Goal: Transaction & Acquisition: Book appointment/travel/reservation

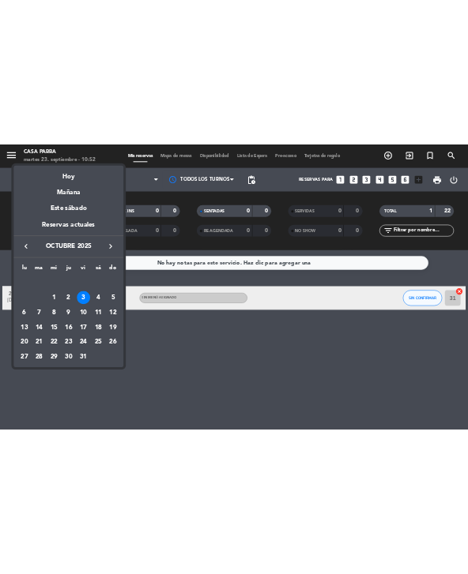
scroll to position [51, 0]
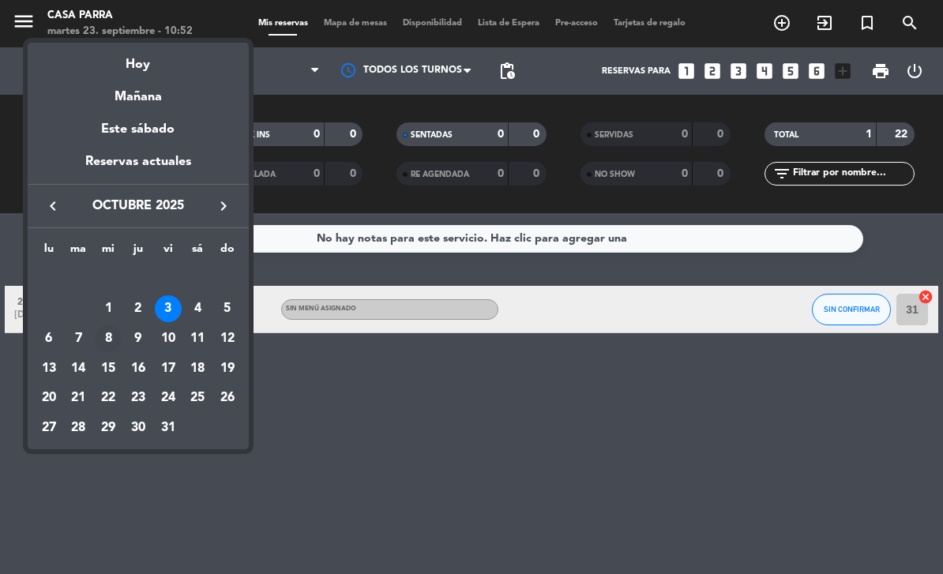
click at [115, 332] on div "8" at bounding box center [108, 338] width 27 height 27
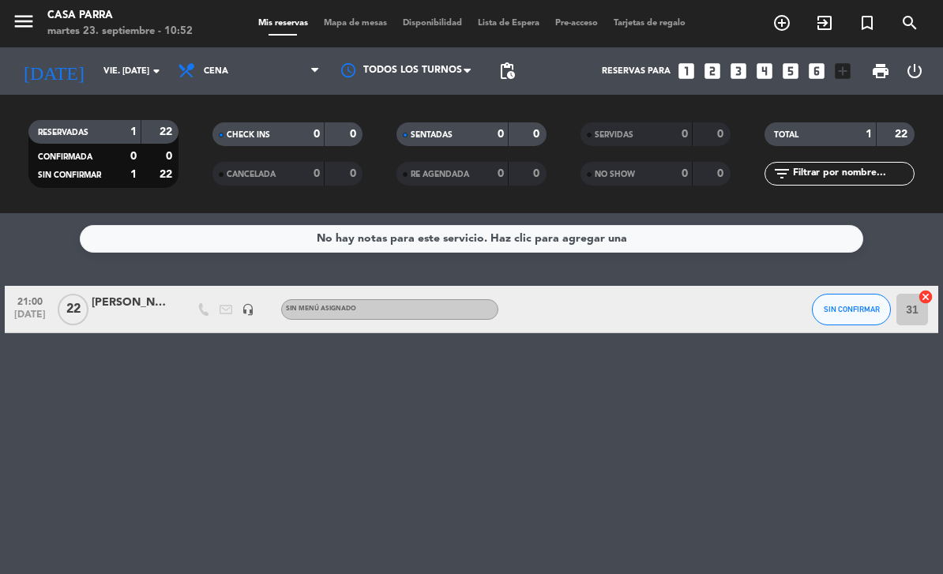
type input "mié. [DATE]"
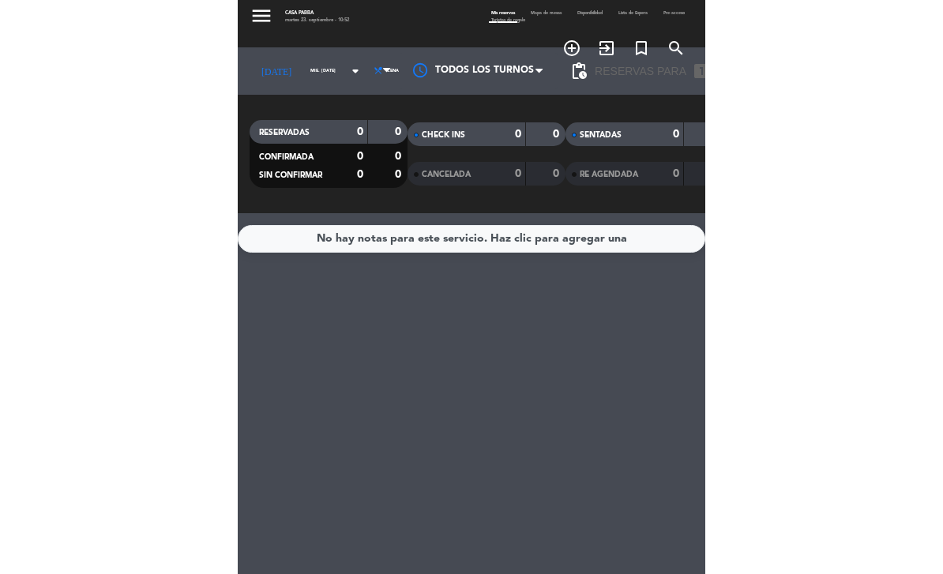
scroll to position [0, 0]
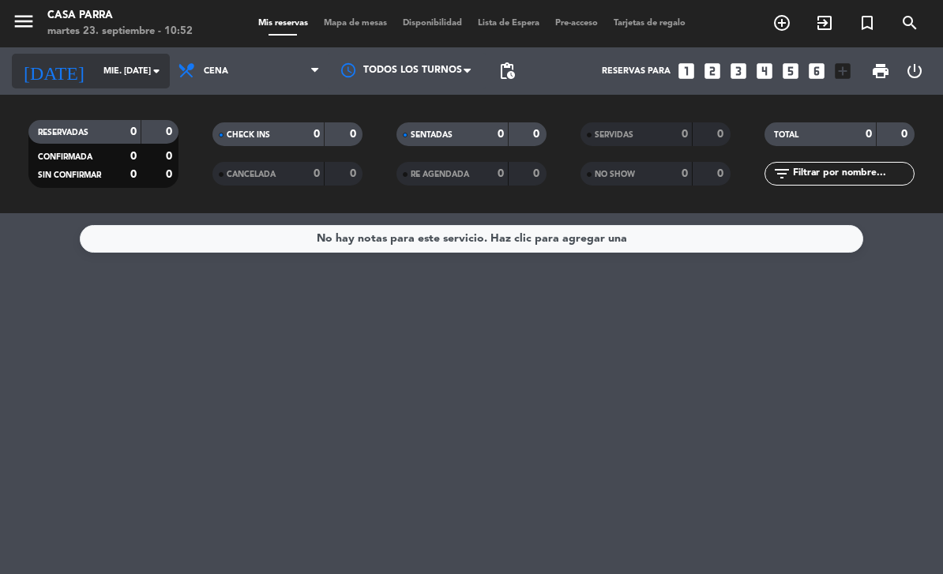
click at [126, 71] on input "mié. [DATE]" at bounding box center [155, 71] width 118 height 26
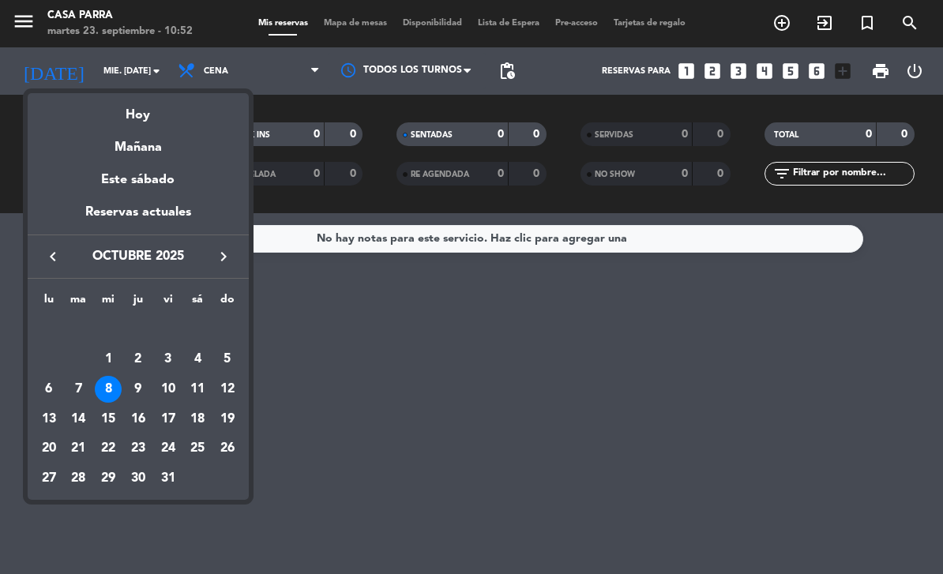
click at [56, 248] on icon "keyboard_arrow_left" at bounding box center [52, 256] width 19 height 19
click at [115, 445] on div "24" at bounding box center [108, 449] width 27 height 27
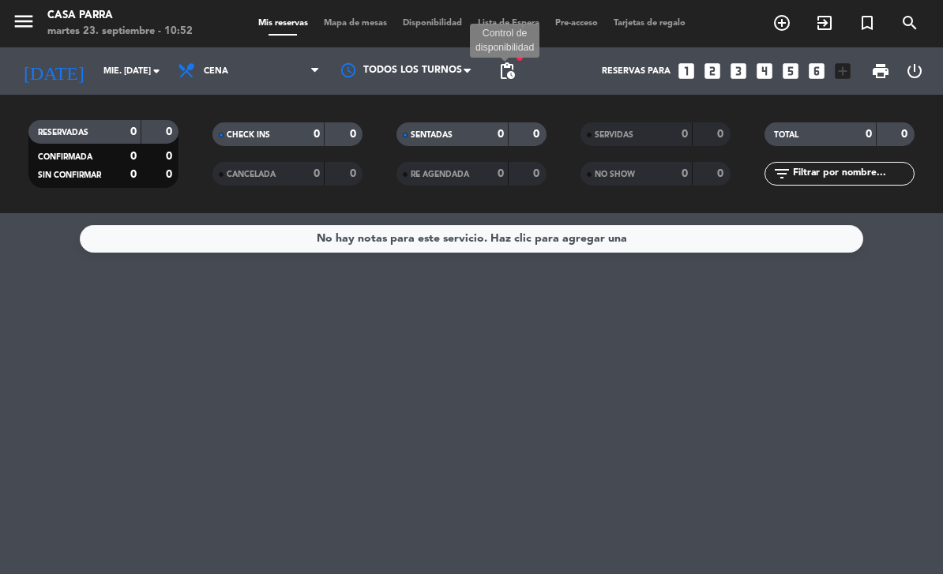
click at [509, 74] on span "pending_actions" at bounding box center [507, 71] width 19 height 19
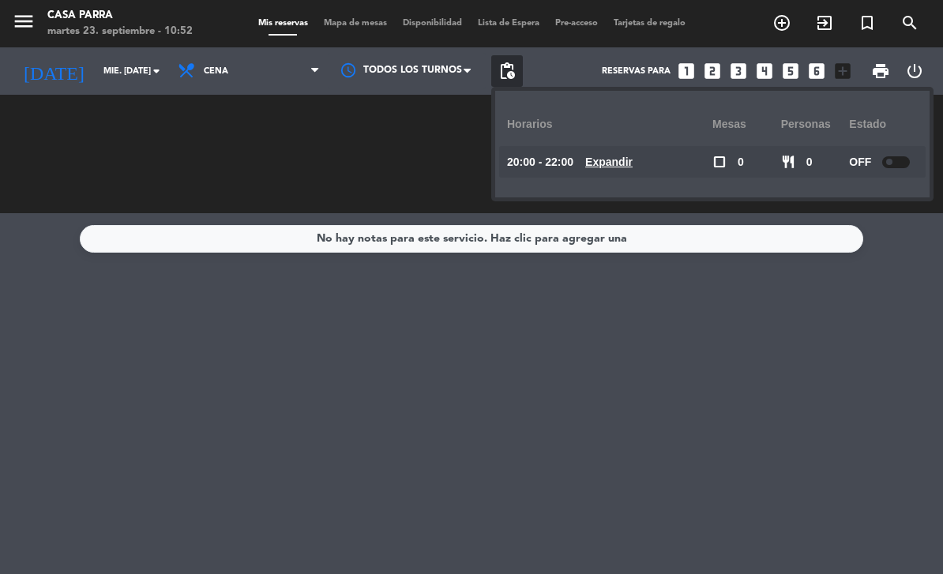
click at [904, 166] on div at bounding box center [896, 162] width 28 height 12
click at [733, 371] on div "No hay notas para este servicio. Haz clic para agregar una" at bounding box center [471, 393] width 943 height 361
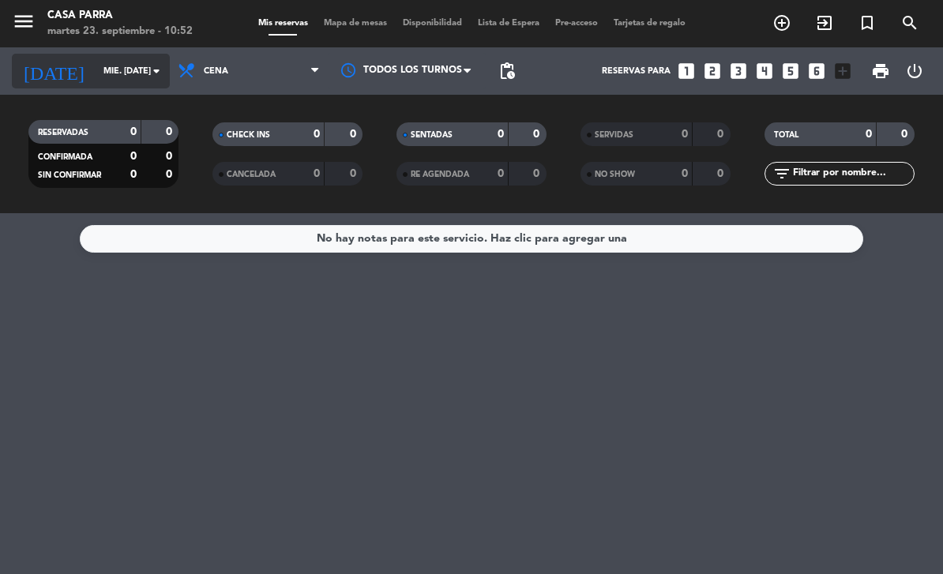
click at [96, 63] on input "mié. [DATE]" at bounding box center [155, 71] width 118 height 26
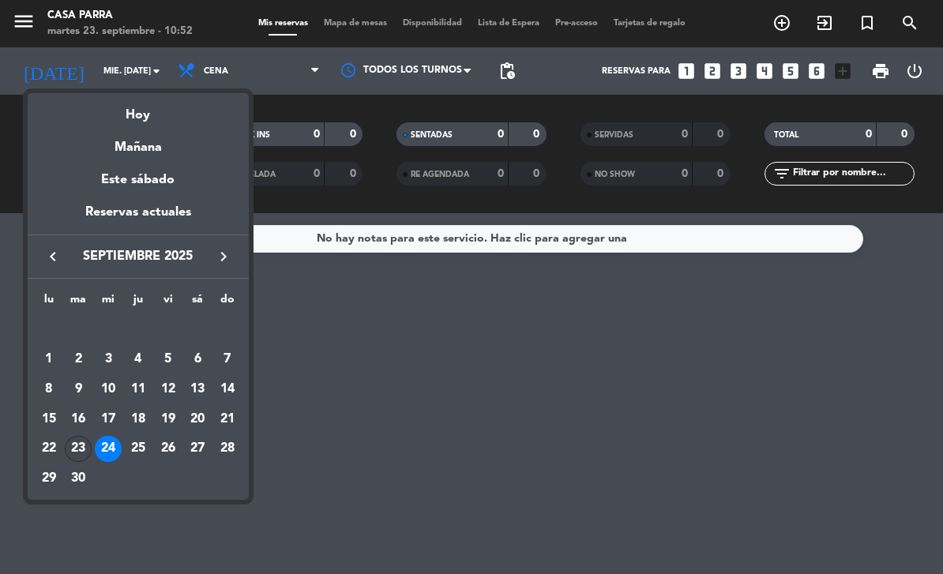
click at [86, 449] on div "23" at bounding box center [78, 449] width 27 height 27
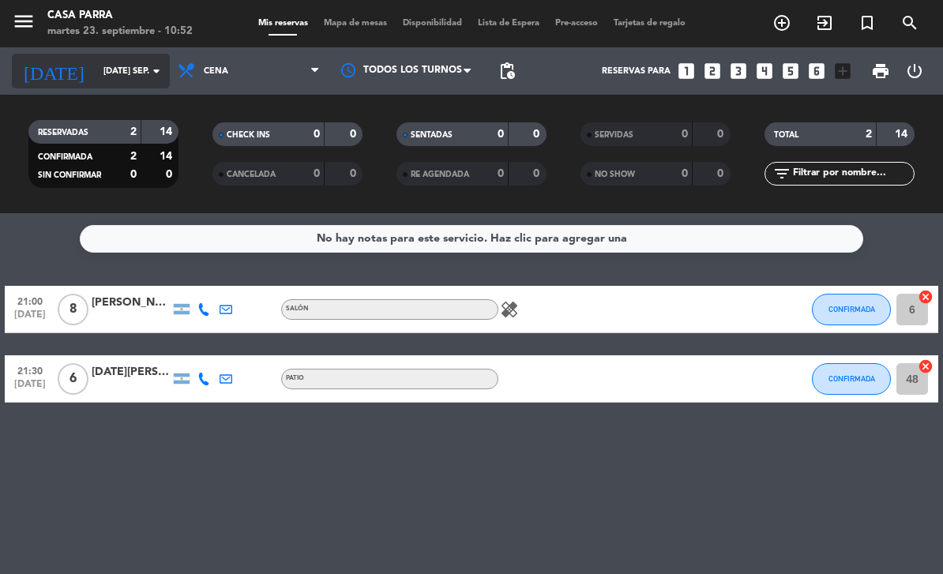
click at [96, 80] on input "[DATE] sep." at bounding box center [155, 71] width 118 height 26
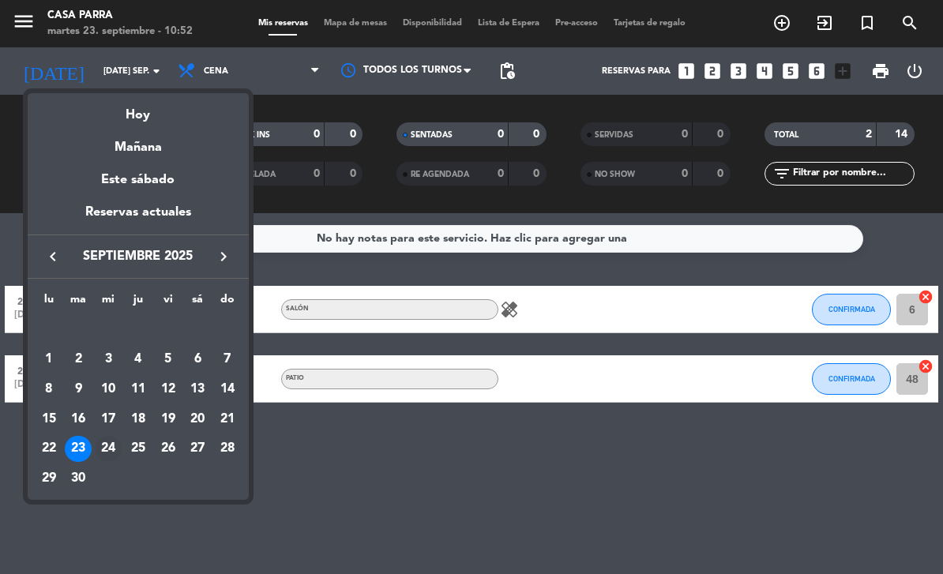
click at [107, 446] on div "24" at bounding box center [108, 449] width 27 height 27
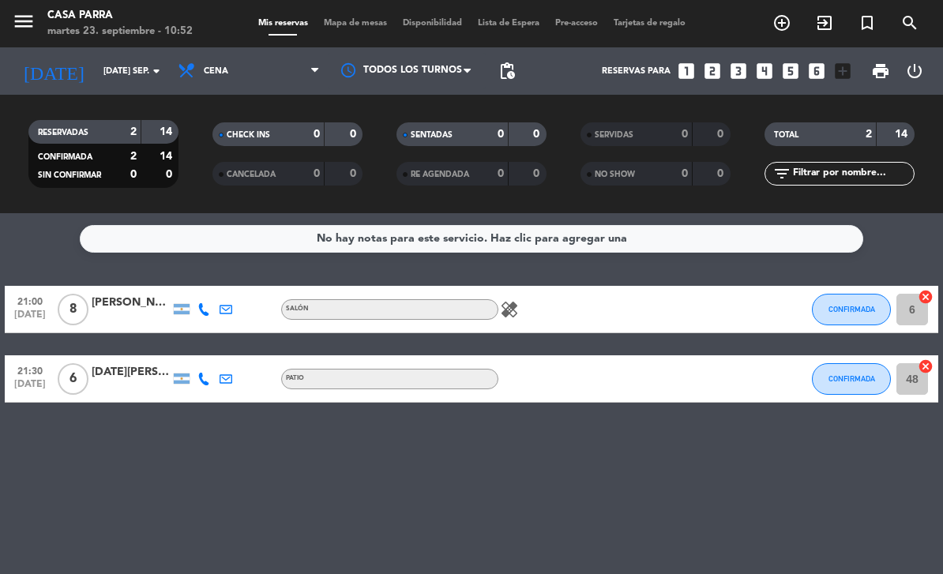
type input "mié. [DATE]"
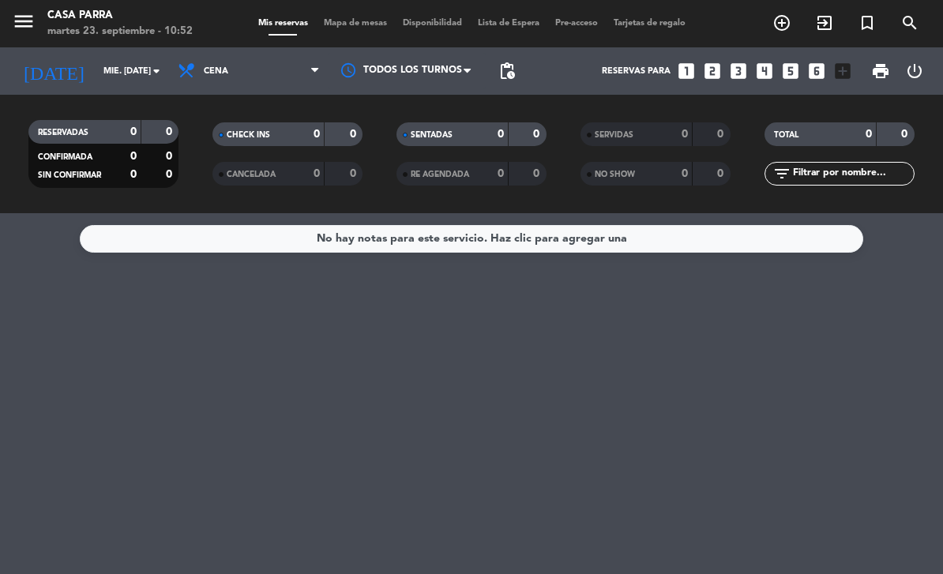
click at [739, 73] on icon "looks_3" at bounding box center [738, 71] width 21 height 21
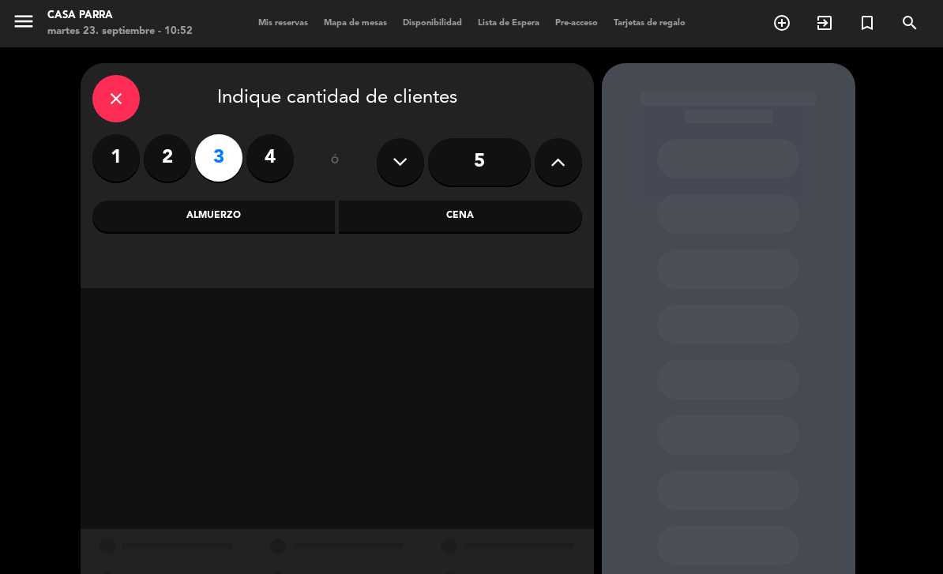
click at [267, 152] on label "4" at bounding box center [269, 157] width 47 height 47
click at [437, 219] on div "Cena" at bounding box center [460, 217] width 243 height 32
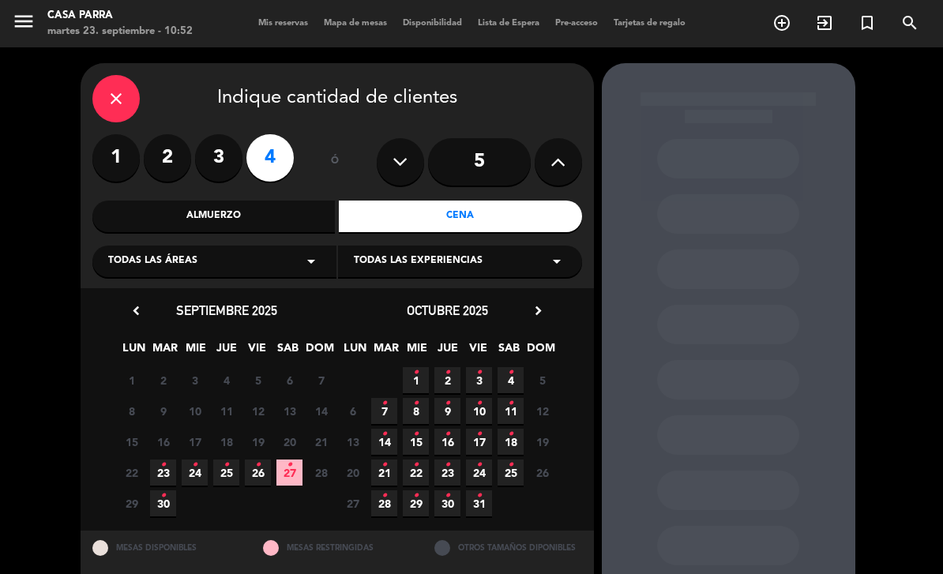
click at [201, 470] on span "24 •" at bounding box center [195, 473] width 26 height 26
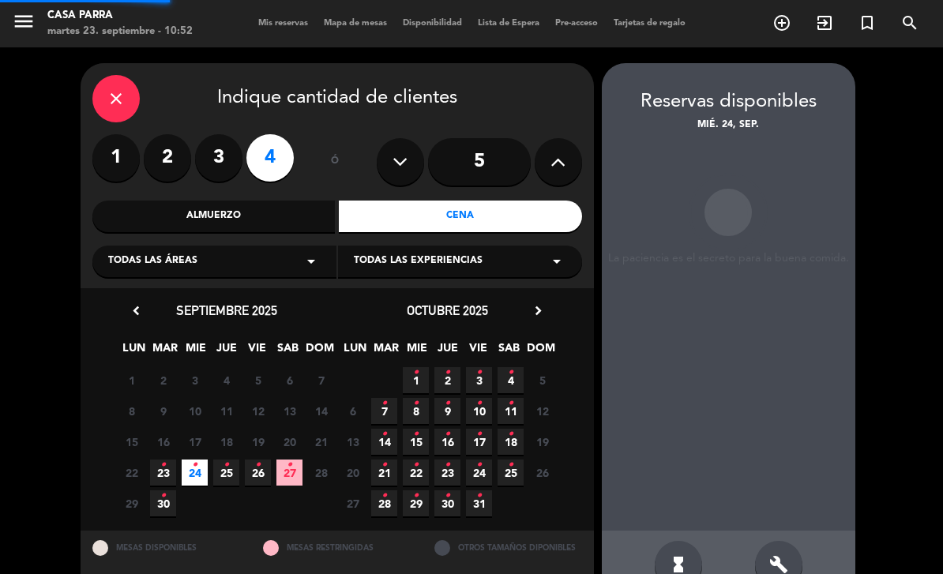
scroll to position [51, 0]
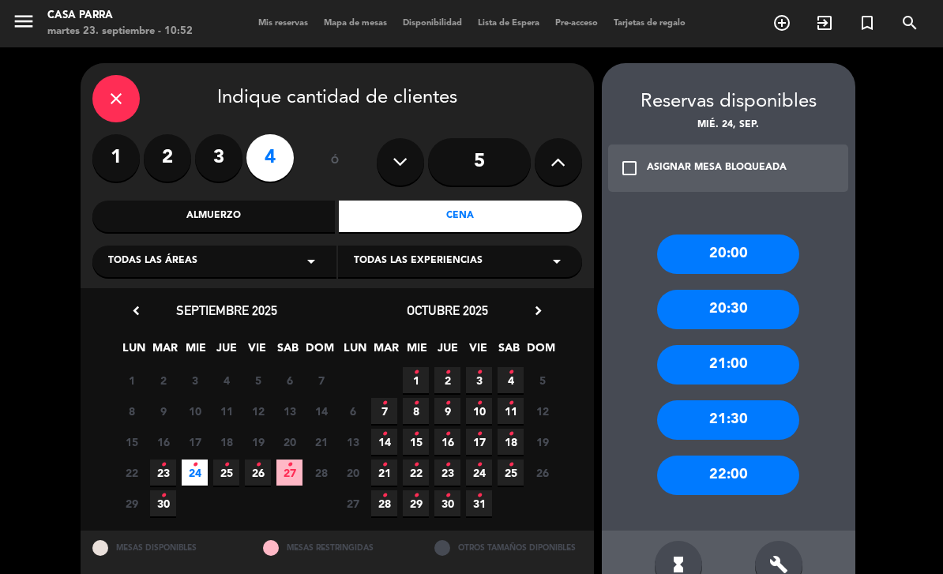
click at [766, 345] on div "21:00" at bounding box center [728, 364] width 142 height 39
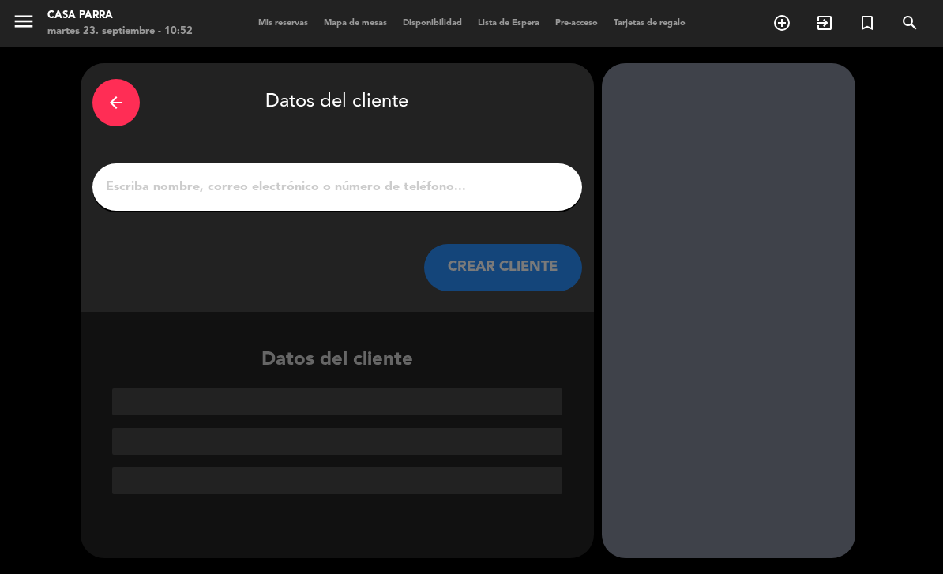
click at [481, 176] on input "1" at bounding box center [337, 187] width 466 height 22
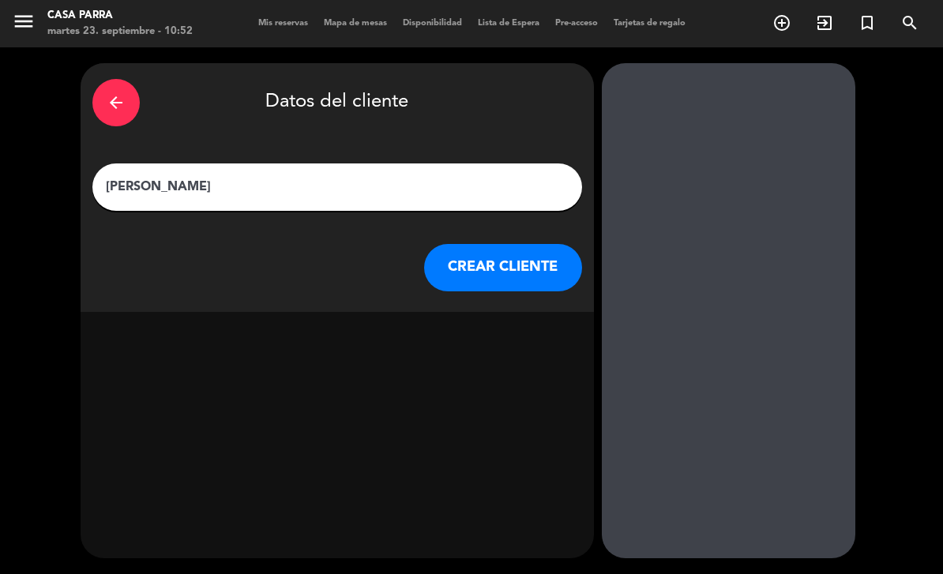
type input "[PERSON_NAME]"
click at [527, 244] on button "CREAR CLIENTE" at bounding box center [503, 267] width 158 height 47
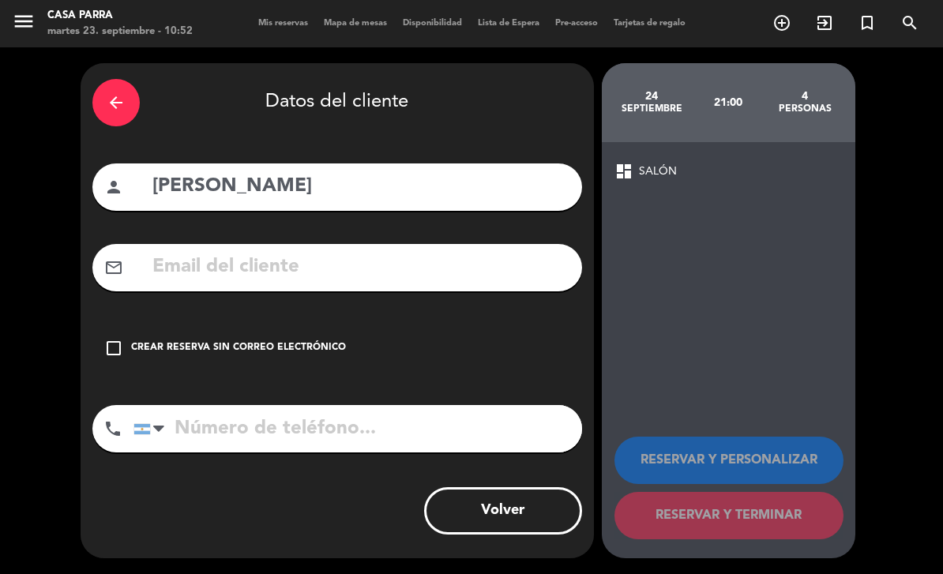
click at [107, 339] on icon "check_box_outline_blank" at bounding box center [113, 348] width 19 height 19
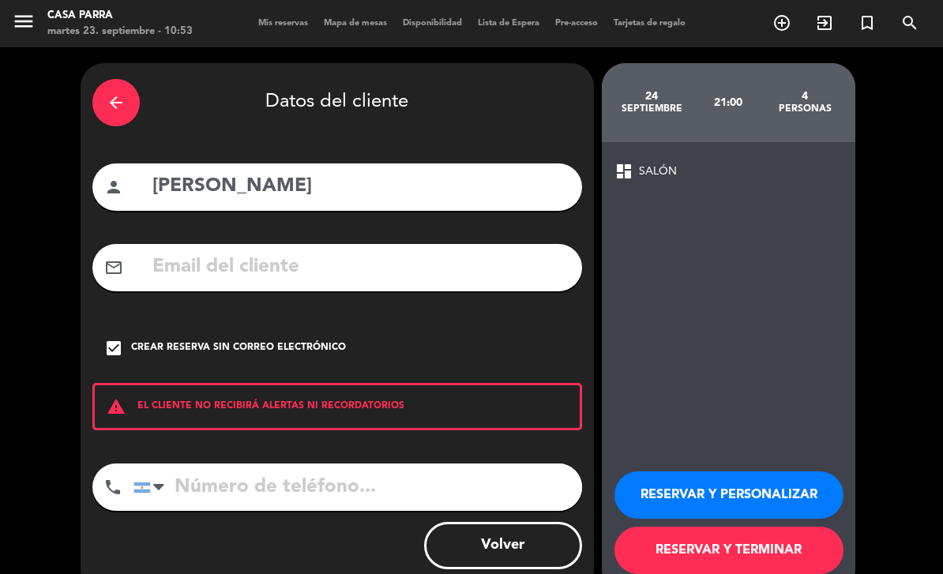
click at [349, 171] on input "[PERSON_NAME]" at bounding box center [360, 187] width 419 height 32
type input "[PERSON_NAME] fer [PERSON_NAME]"
click at [766, 472] on button "RESERVAR Y PERSONALIZAR" at bounding box center [729, 495] width 229 height 47
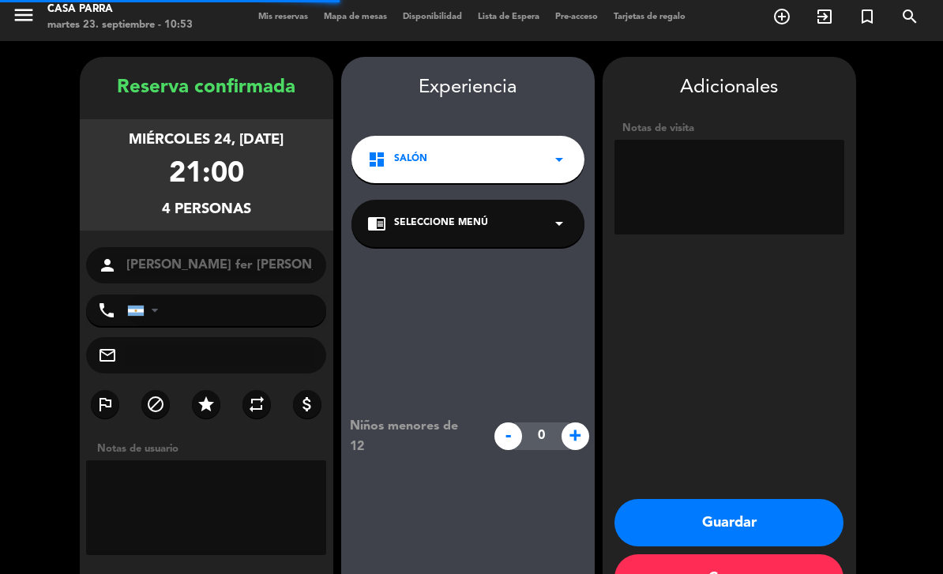
scroll to position [6, 0]
click at [524, 136] on div "dashboard SALÓN arrow_drop_down" at bounding box center [467, 159] width 233 height 47
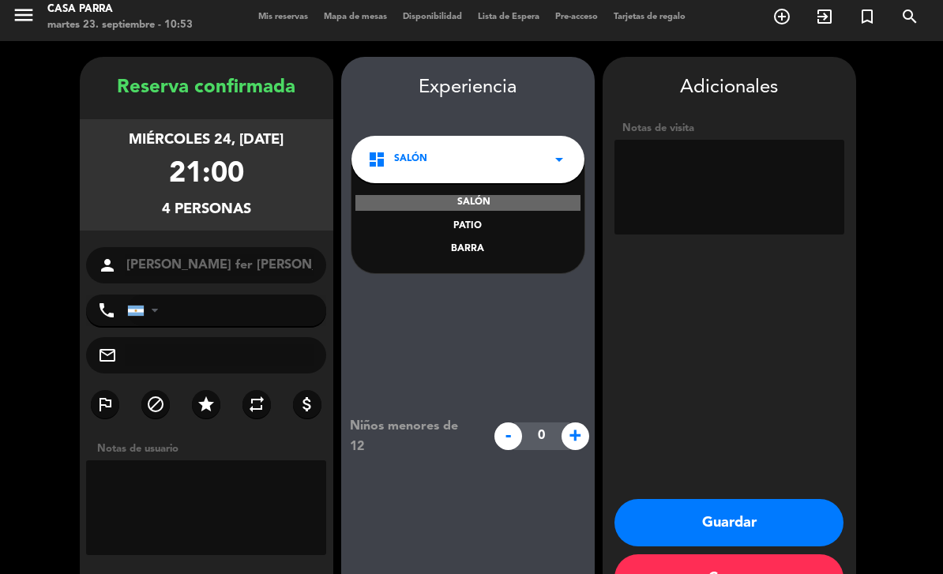
click at [464, 219] on div "PATIO" at bounding box center [467, 227] width 201 height 16
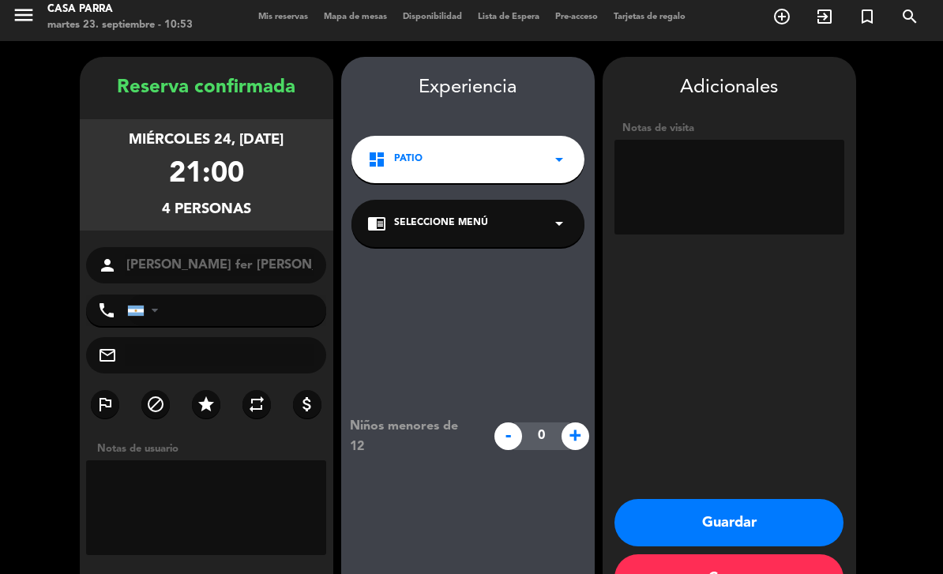
click at [747, 499] on button "Guardar" at bounding box center [729, 522] width 229 height 47
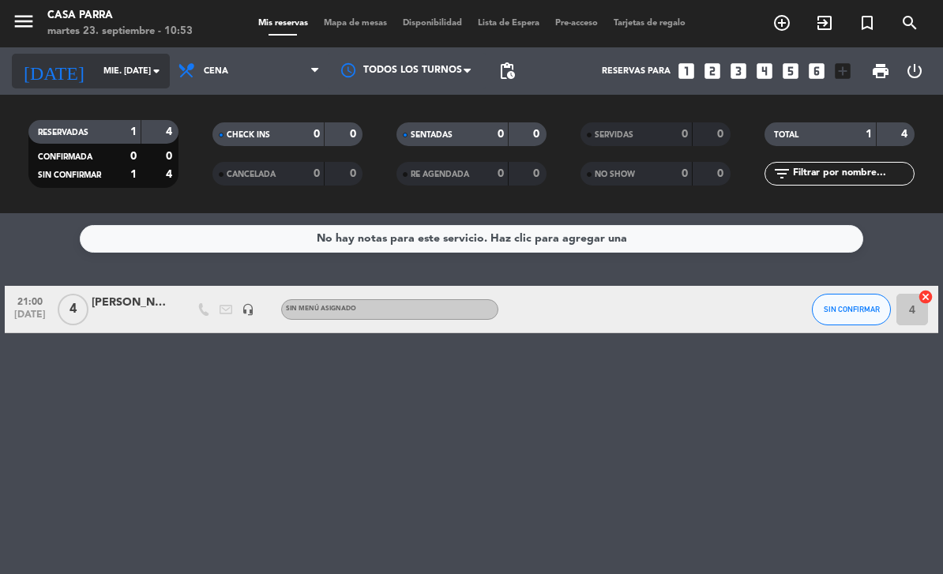
click at [100, 58] on input "mié. [DATE]" at bounding box center [155, 71] width 118 height 26
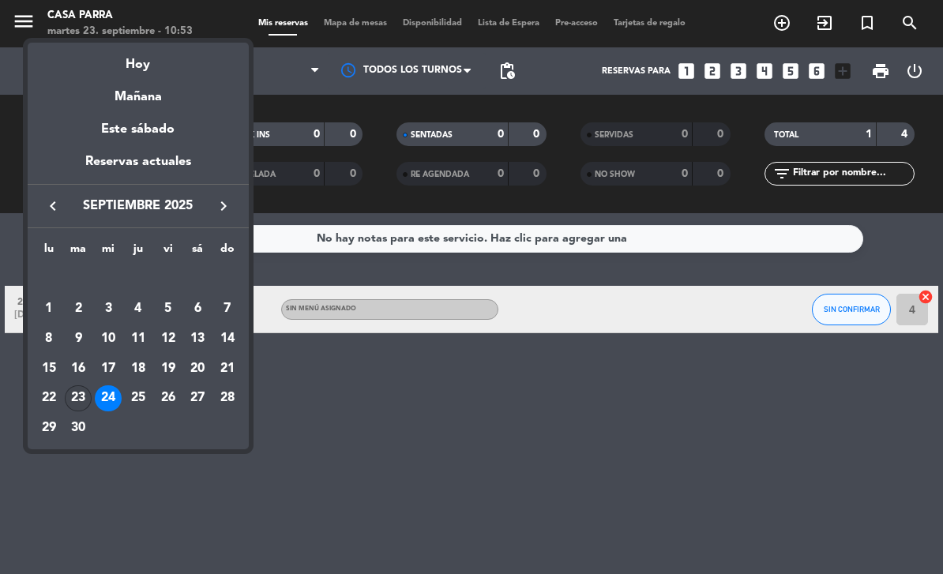
click at [82, 394] on div "23" at bounding box center [78, 398] width 27 height 27
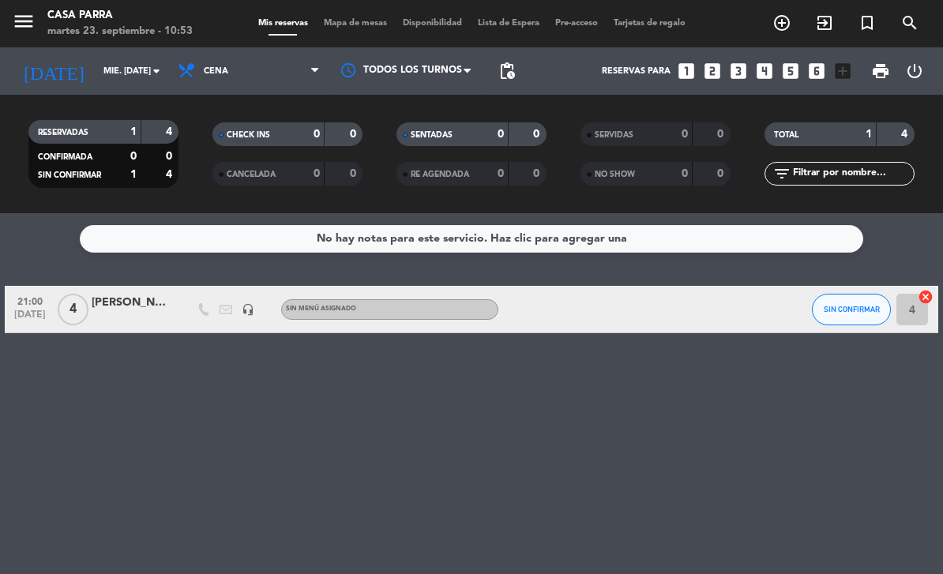
type input "[DATE] sep."
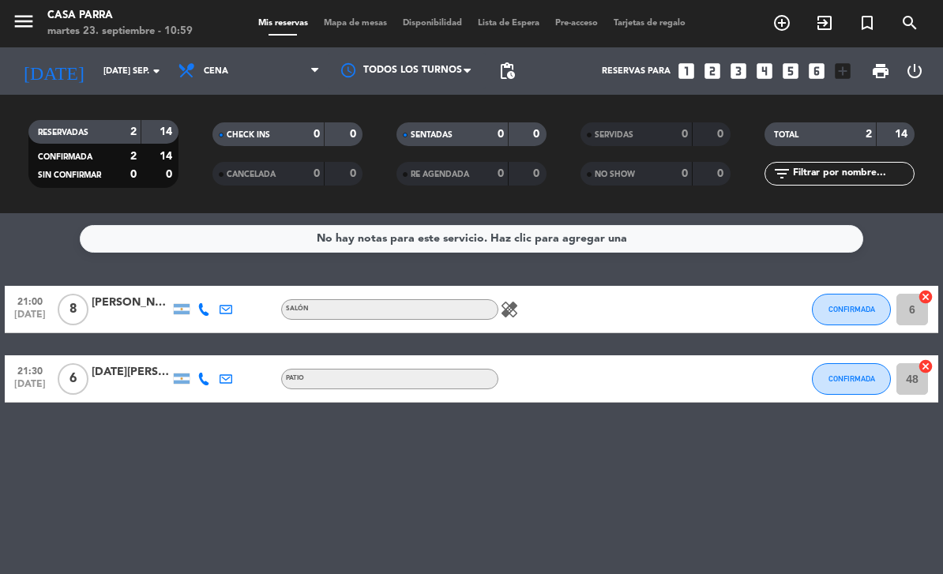
click at [719, 61] on icon "looks_two" at bounding box center [712, 71] width 21 height 21
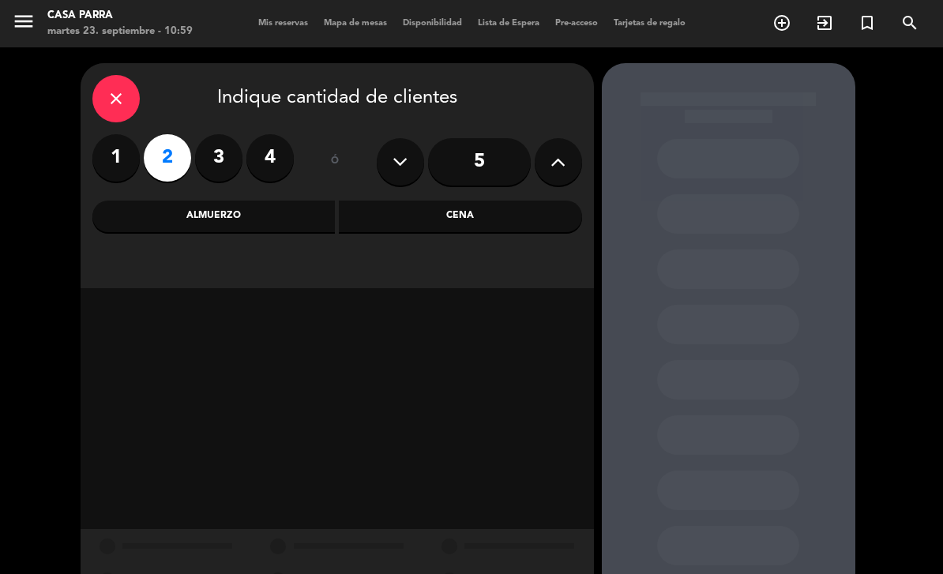
click at [490, 201] on div "Cena" at bounding box center [460, 217] width 243 height 32
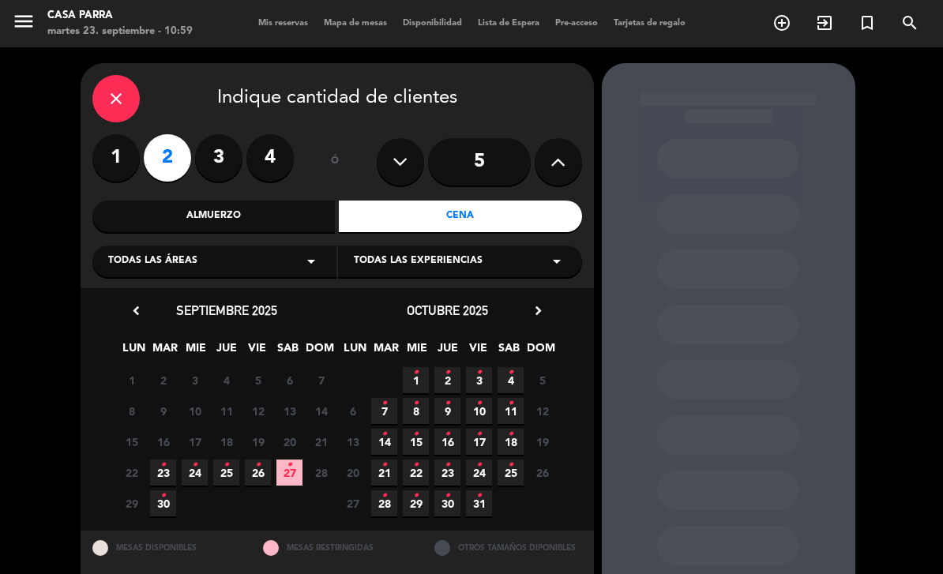
click at [200, 460] on span "24 •" at bounding box center [195, 473] width 26 height 26
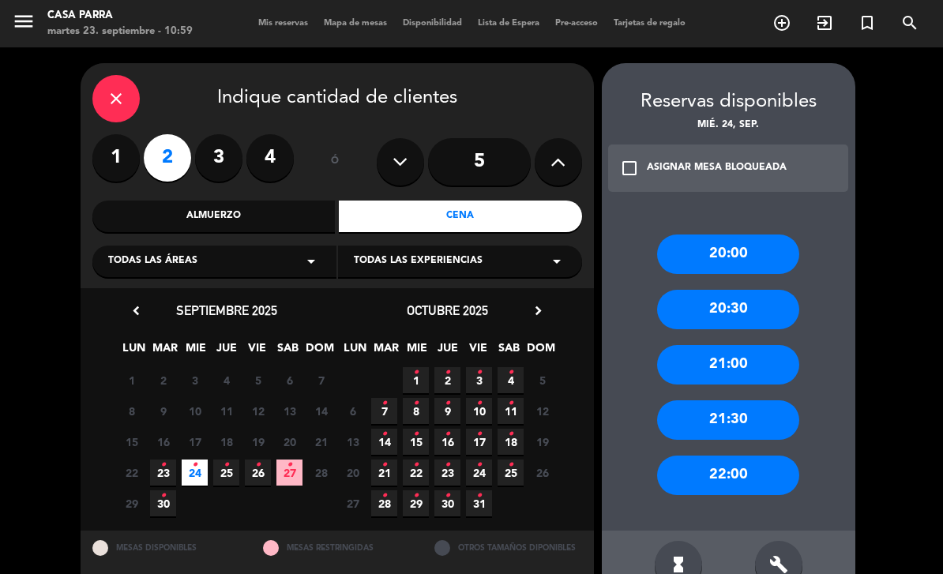
click at [772, 235] on div "20:00" at bounding box center [728, 254] width 142 height 39
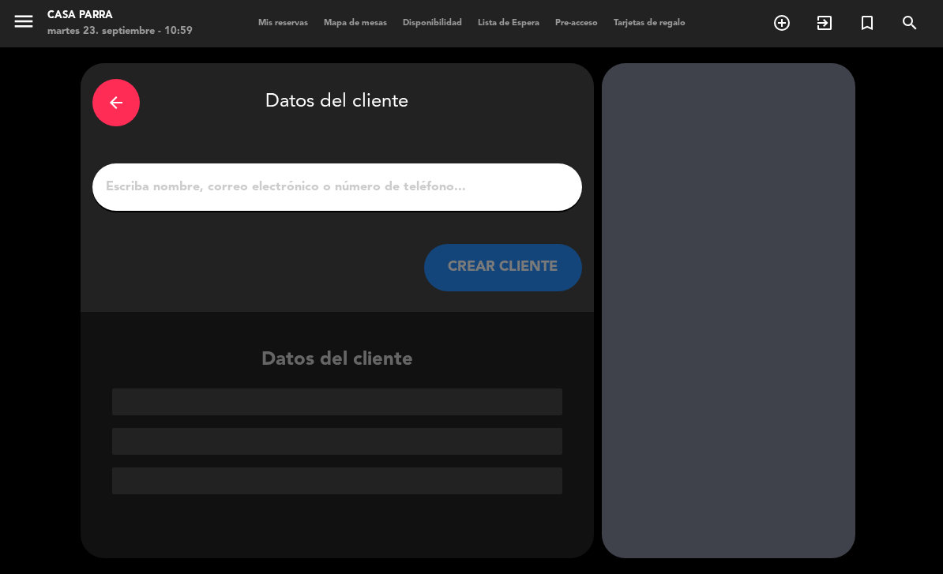
click at [449, 176] on input "1" at bounding box center [337, 187] width 466 height 22
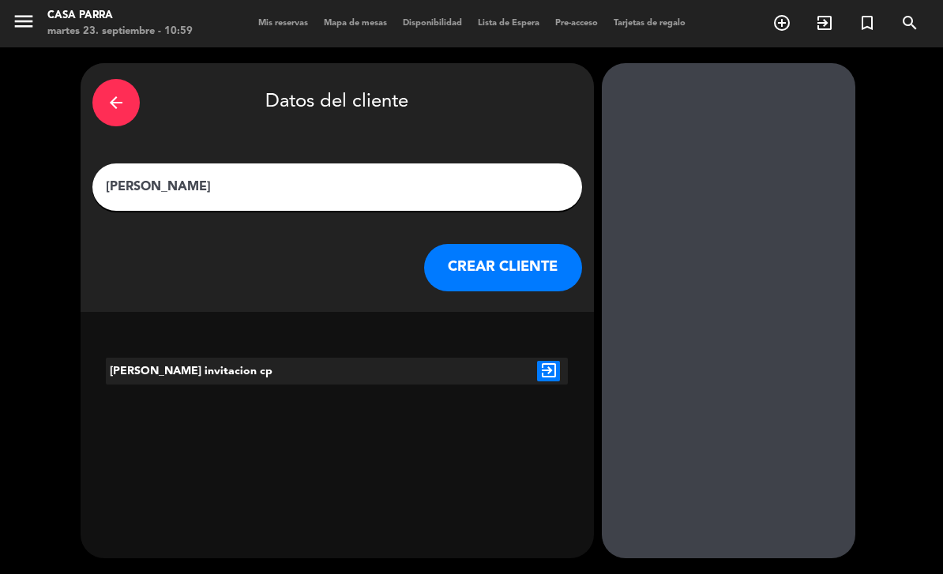
type input "[PERSON_NAME]"
click at [490, 358] on div at bounding box center [452, 371] width 154 height 27
click at [532, 244] on button "CREAR CLIENTE" at bounding box center [503, 267] width 158 height 47
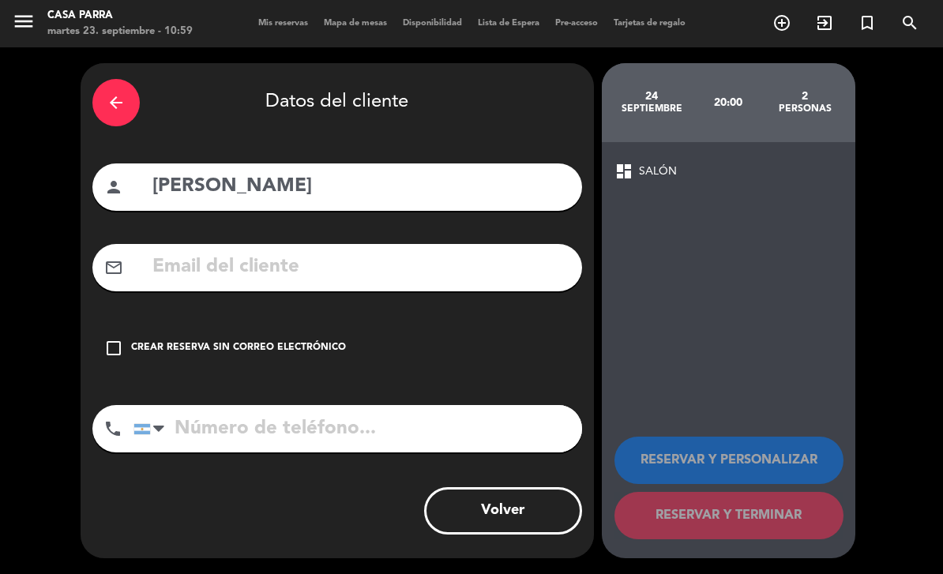
click at [120, 325] on div "check_box_outline_blank Crear reserva sin correo electrónico" at bounding box center [337, 348] width 490 height 47
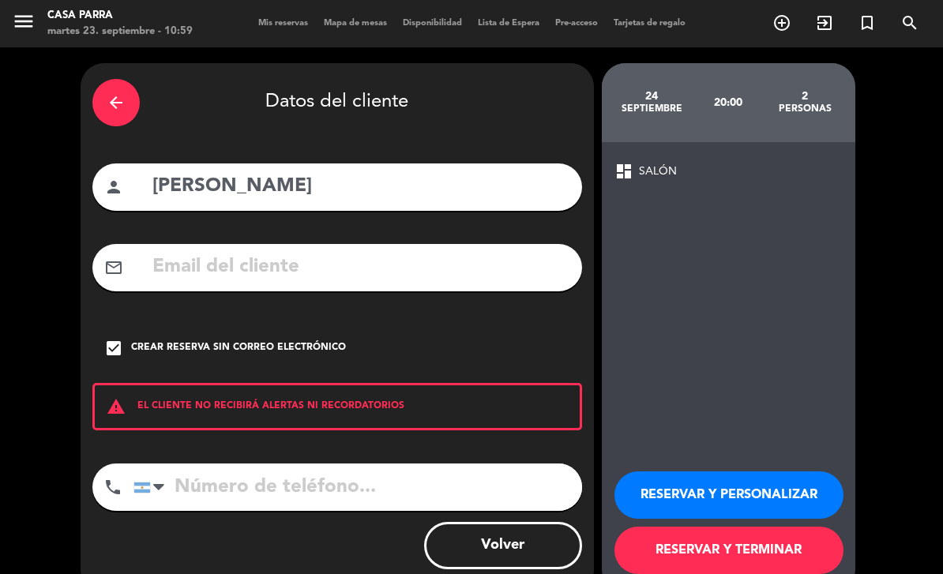
click at [756, 527] on button "RESERVAR Y TERMINAR" at bounding box center [729, 550] width 229 height 47
